Goal: Entertainment & Leisure: Consume media (video, audio)

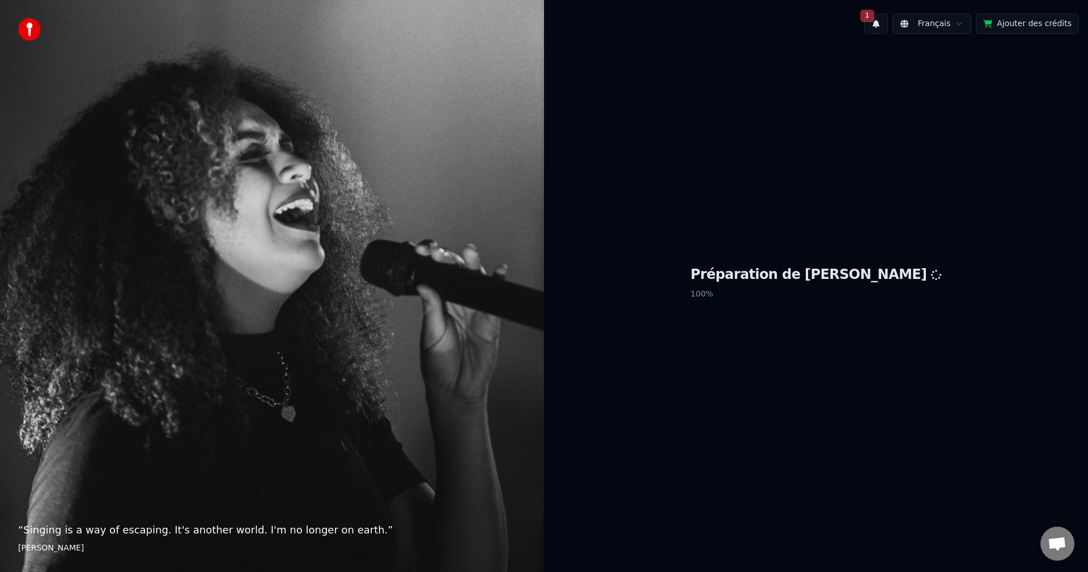
click at [875, 17] on span "1" at bounding box center [867, 16] width 15 height 12
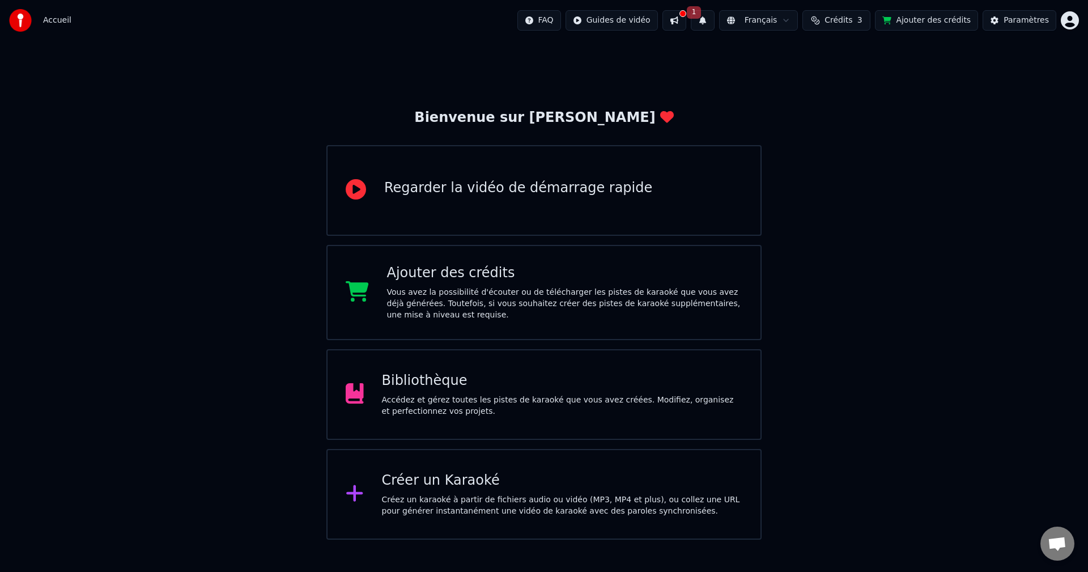
click at [686, 11] on div at bounding box center [683, 13] width 7 height 7
click at [702, 13] on span "1" at bounding box center [694, 12] width 15 height 12
click at [800, 58] on button "Mettre à Jour" at bounding box center [827, 56] width 71 height 20
click at [23, 17] on img at bounding box center [20, 20] width 23 height 23
click at [410, 390] on div "Bibliothèque Accédez et gérez toutes les pistes de karaoké que vous avez créées…" at bounding box center [562, 394] width 361 height 45
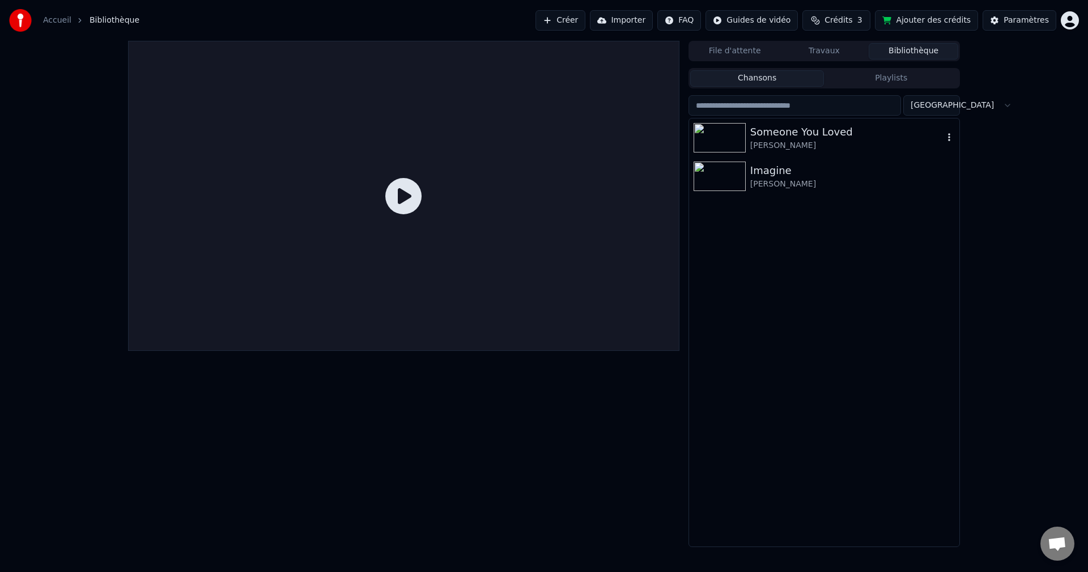
click at [727, 139] on img at bounding box center [720, 137] width 52 height 29
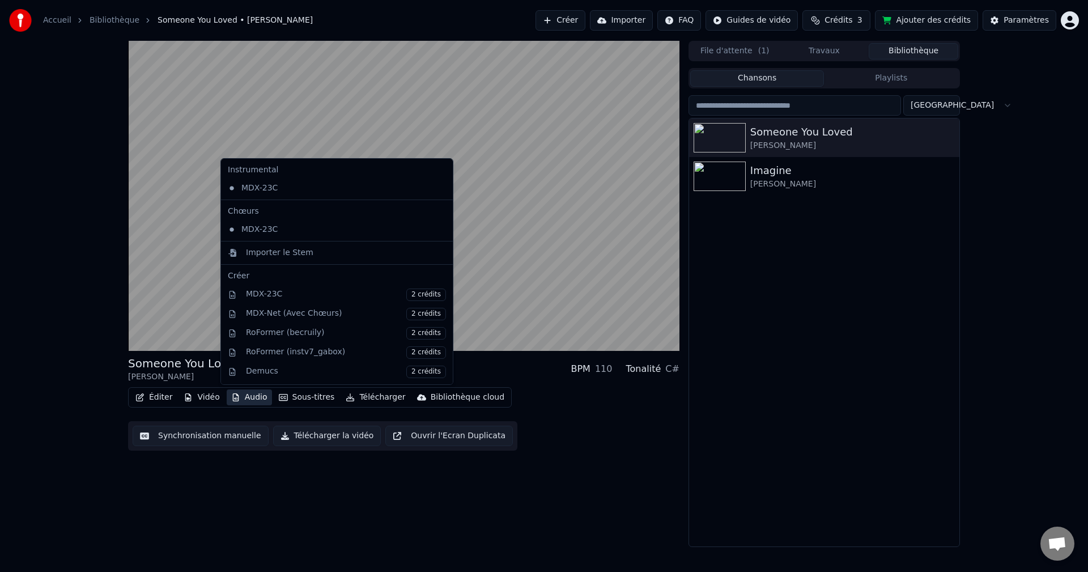
click at [243, 396] on button "Audio" at bounding box center [249, 397] width 45 height 16
click at [252, 396] on button "Audio" at bounding box center [249, 397] width 45 height 16
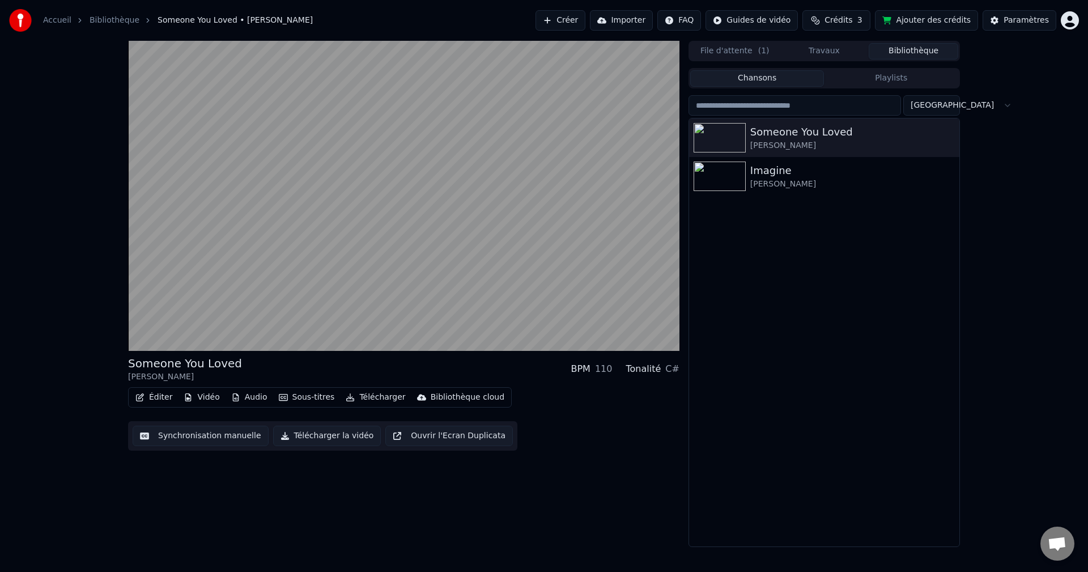
click at [158, 398] on button "Éditer" at bounding box center [154, 397] width 46 height 16
click at [201, 396] on button "Vidéo" at bounding box center [201, 397] width 45 height 16
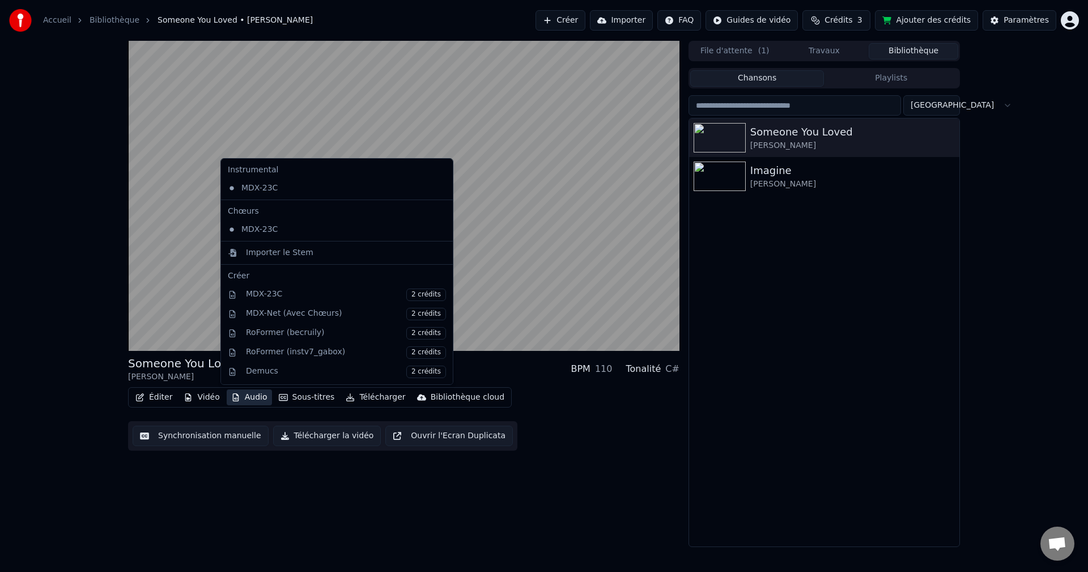
click at [250, 398] on button "Audio" at bounding box center [249, 397] width 45 height 16
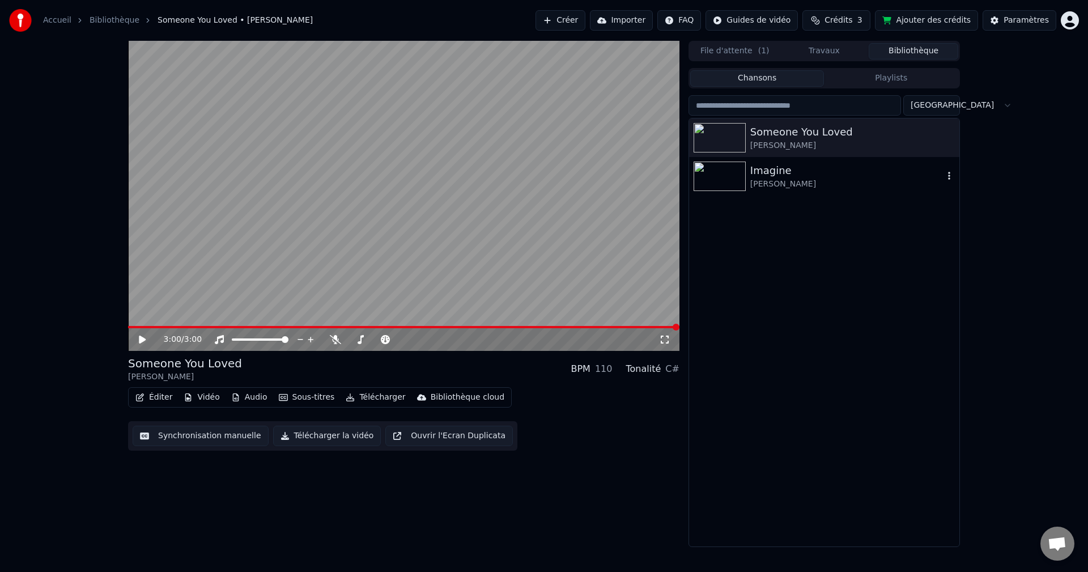
click at [727, 170] on img at bounding box center [720, 176] width 52 height 29
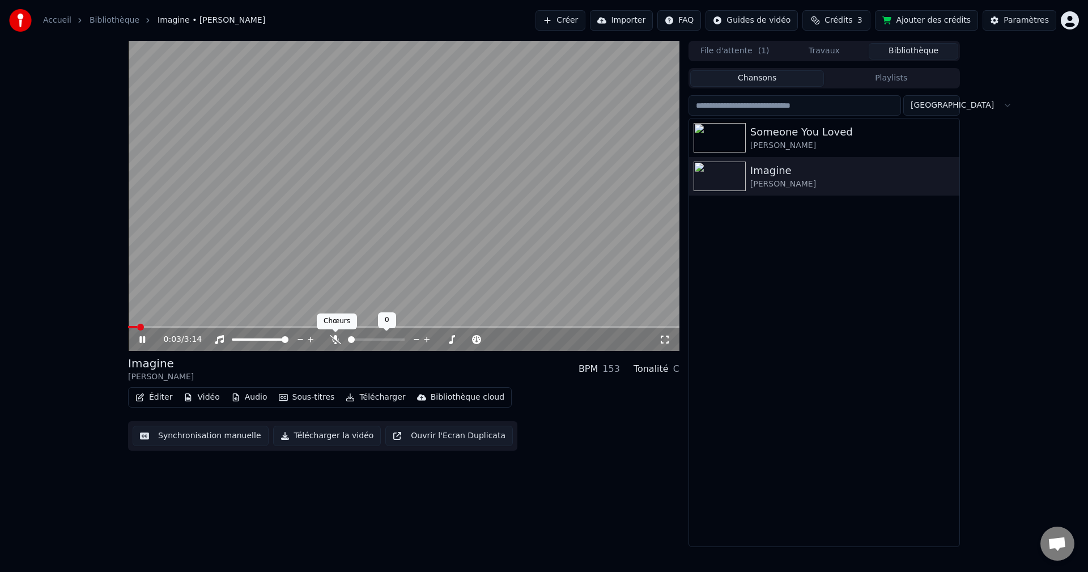
click at [337, 338] on icon at bounding box center [335, 339] width 11 height 9
click at [142, 338] on icon at bounding box center [150, 339] width 27 height 9
click at [719, 135] on img at bounding box center [720, 137] width 52 height 29
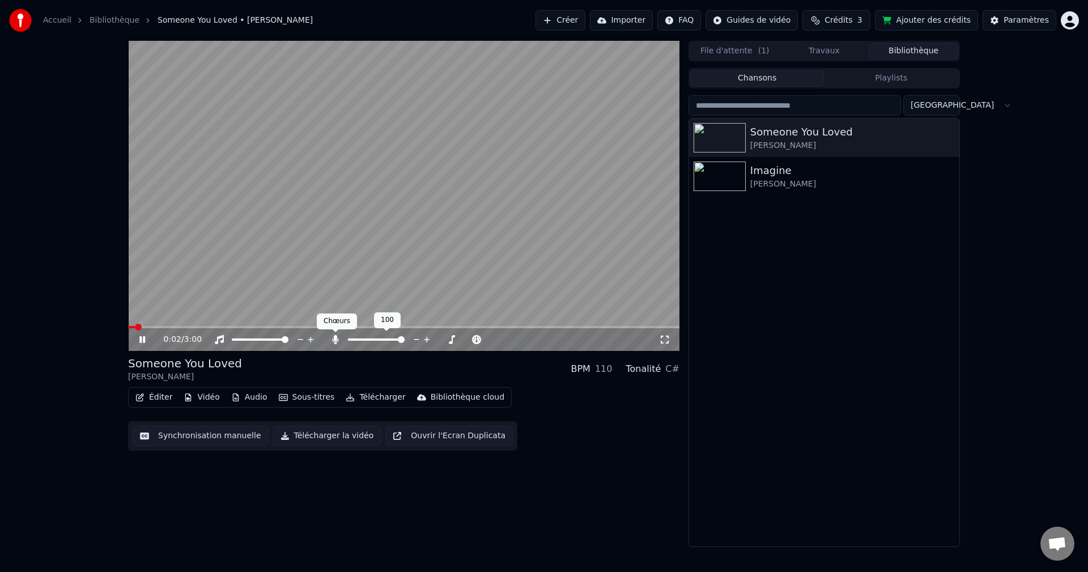
click at [334, 341] on icon at bounding box center [335, 339] width 11 height 9
click at [336, 338] on icon at bounding box center [335, 339] width 11 height 9
click at [724, 172] on img at bounding box center [720, 176] width 52 height 29
